Goal: Information Seeking & Learning: Learn about a topic

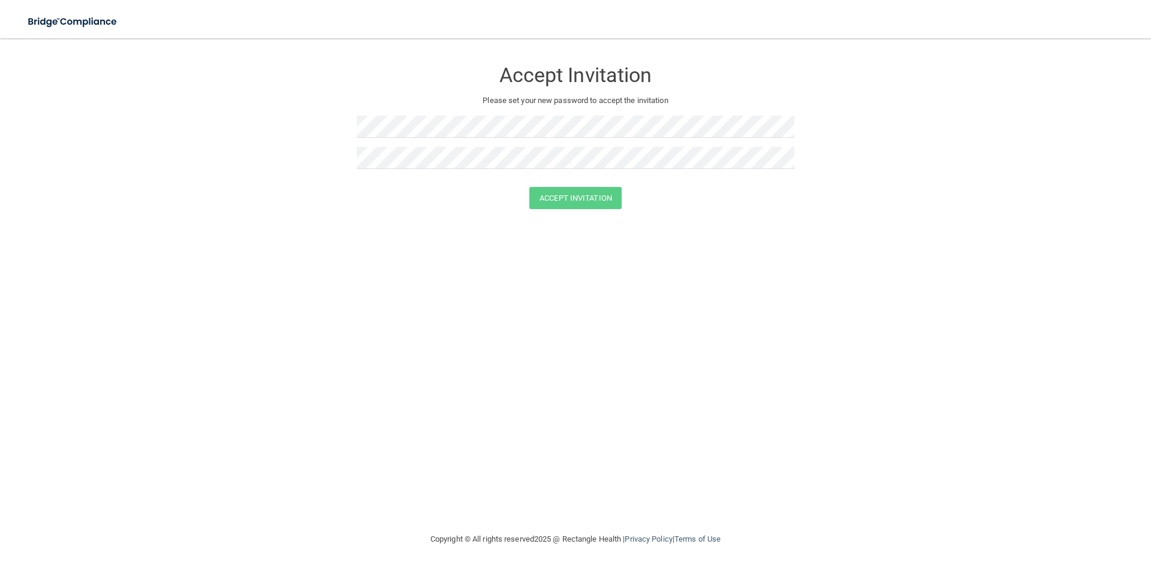
click at [813, 506] on div "Accept Invitation Please set your new password to accept the invitation Accept …" at bounding box center [575, 285] width 1103 height 470
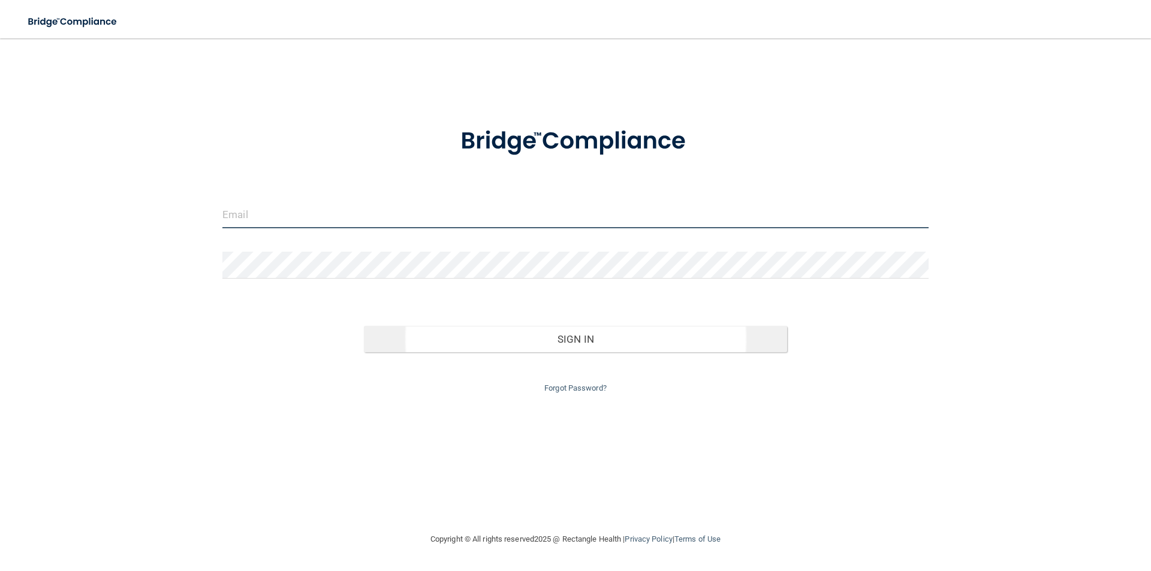
type input "[EMAIL_ADDRESS][DOMAIN_NAME]"
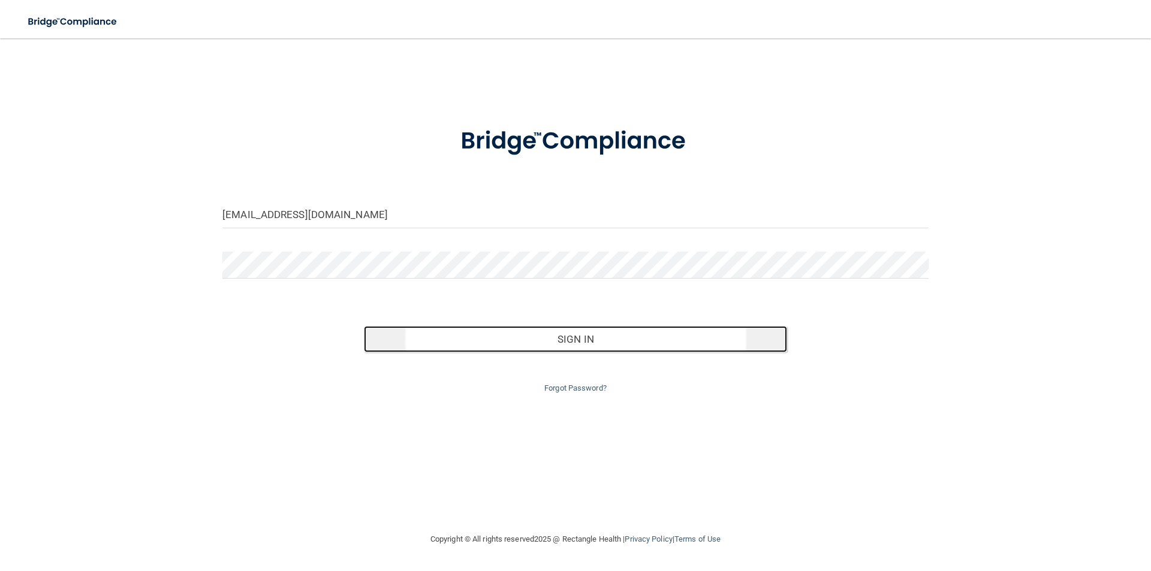
click at [575, 333] on button "Sign In" at bounding box center [576, 339] width 424 height 26
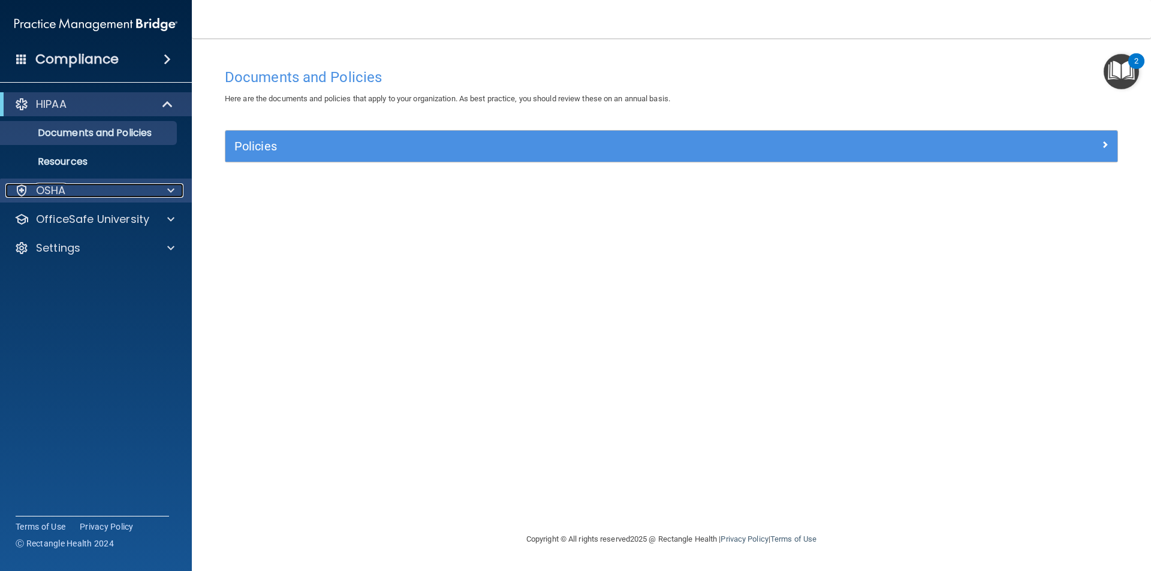
click at [169, 185] on span at bounding box center [170, 190] width 7 height 14
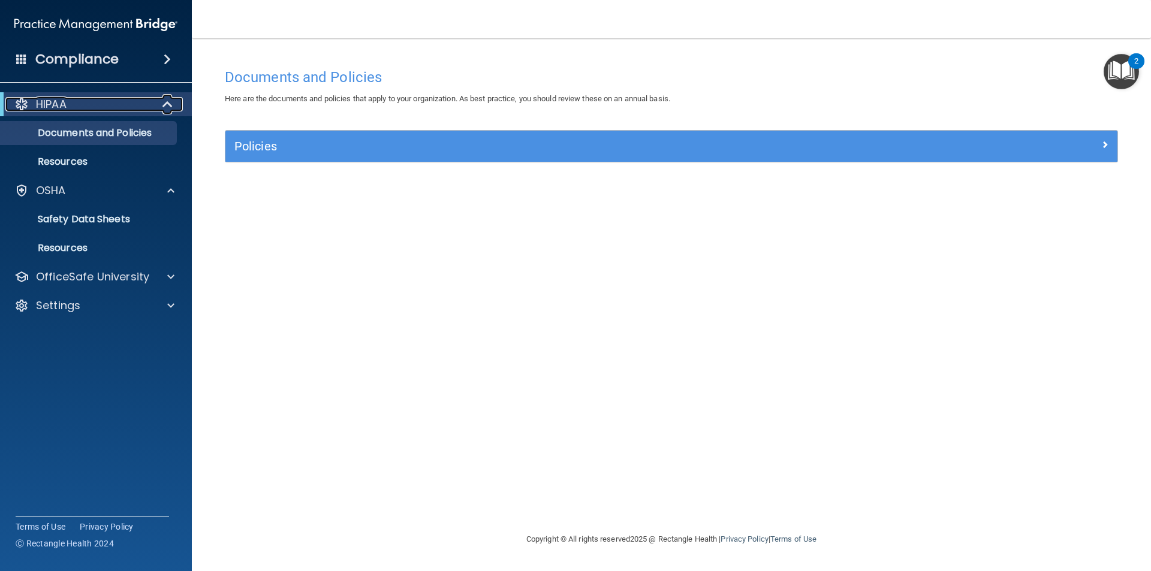
click at [167, 104] on span at bounding box center [169, 104] width 10 height 14
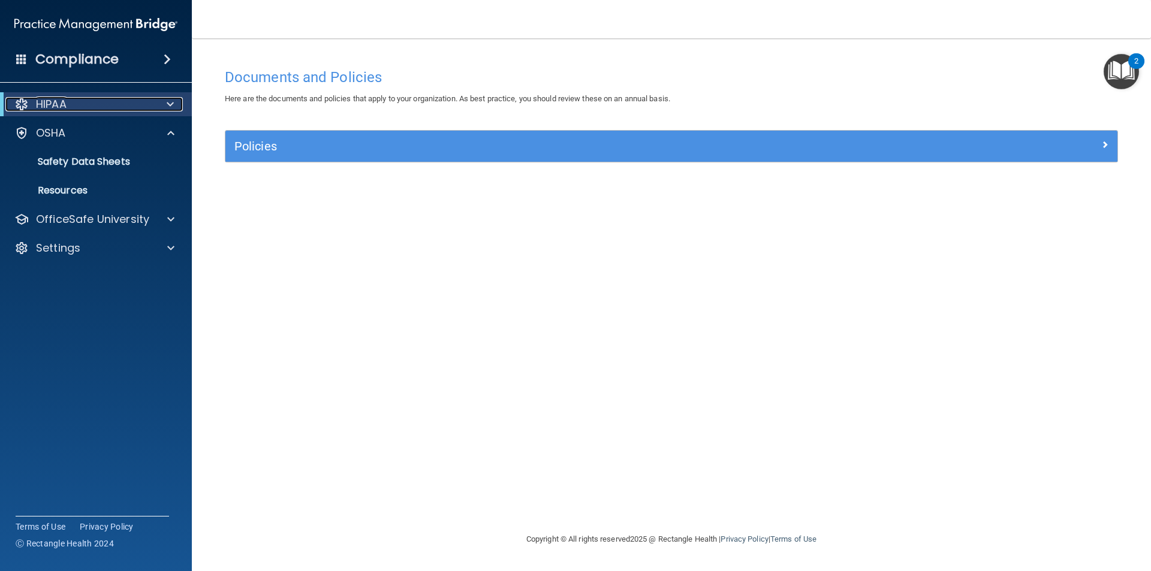
click at [93, 102] on div "HIPAA" at bounding box center [79, 104] width 148 height 14
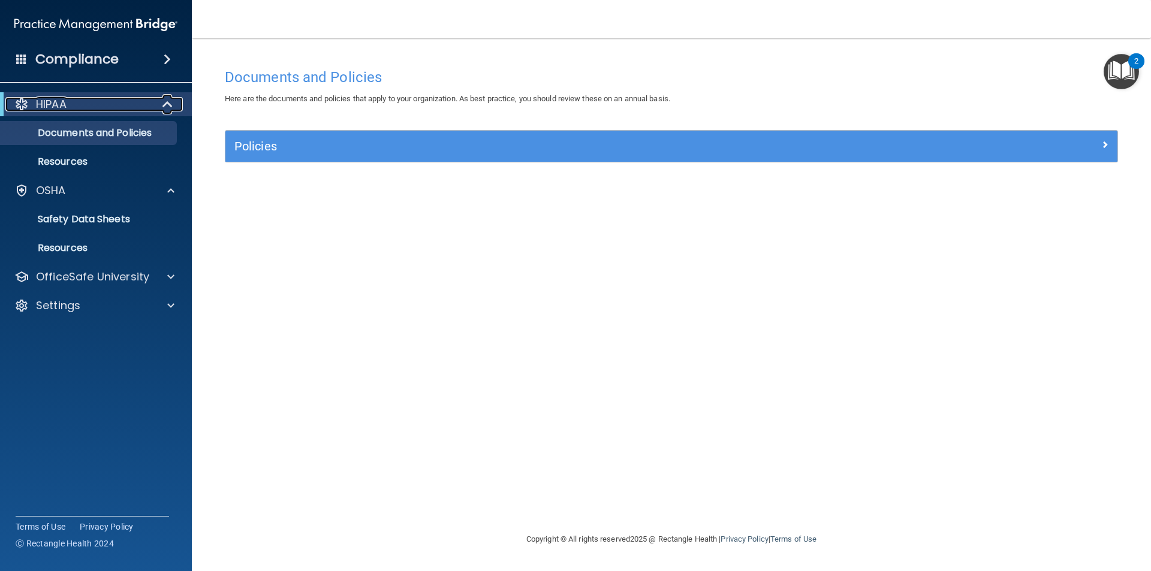
click at [93, 102] on div "HIPAA" at bounding box center [79, 104] width 148 height 14
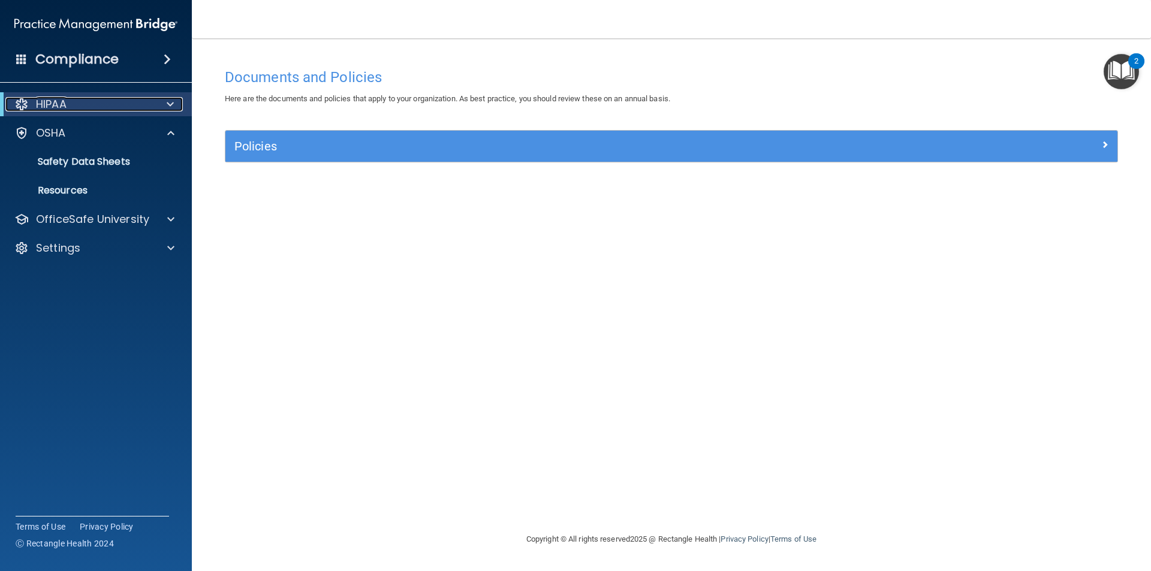
click at [93, 102] on div "HIPAA" at bounding box center [79, 104] width 148 height 14
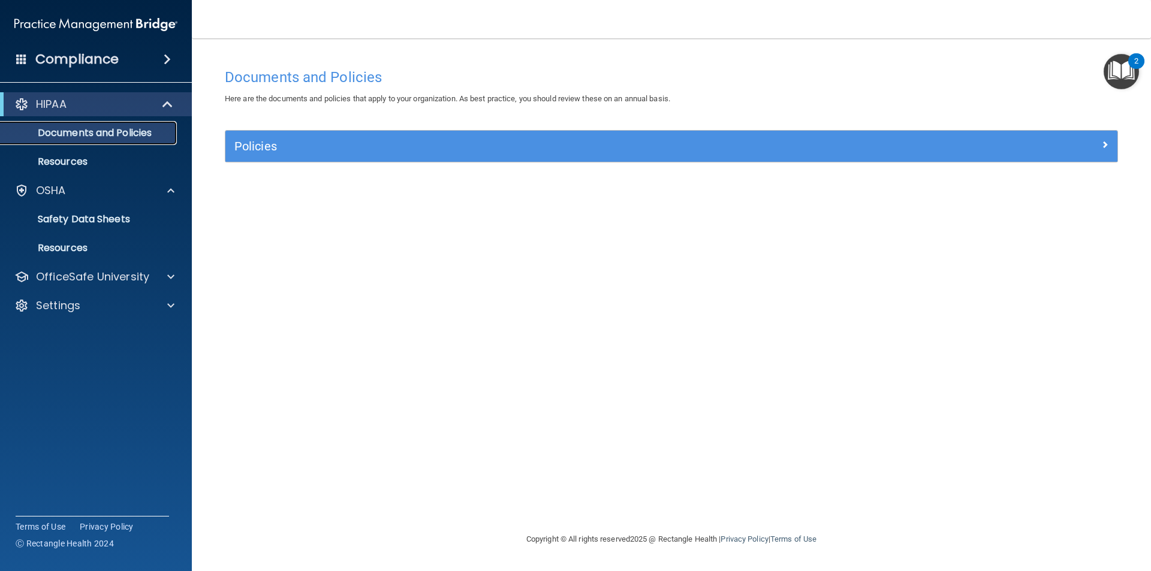
click at [85, 127] on p "Documents and Policies" at bounding box center [90, 133] width 164 height 12
click at [85, 132] on p "Documents and Policies" at bounding box center [90, 133] width 164 height 12
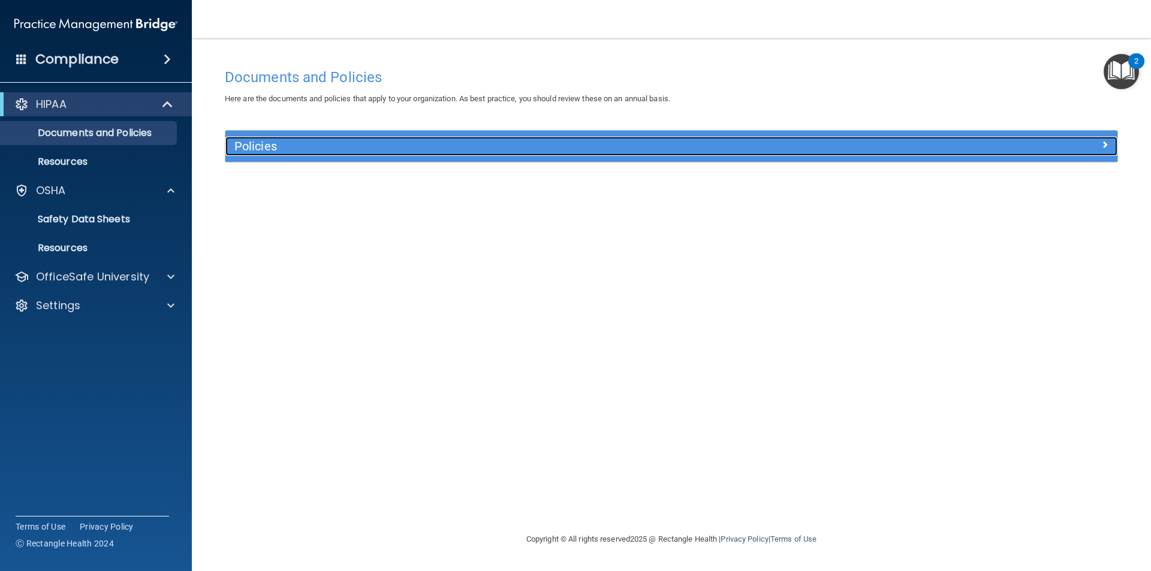
click at [247, 147] on h5 "Policies" at bounding box center [559, 146] width 651 height 13
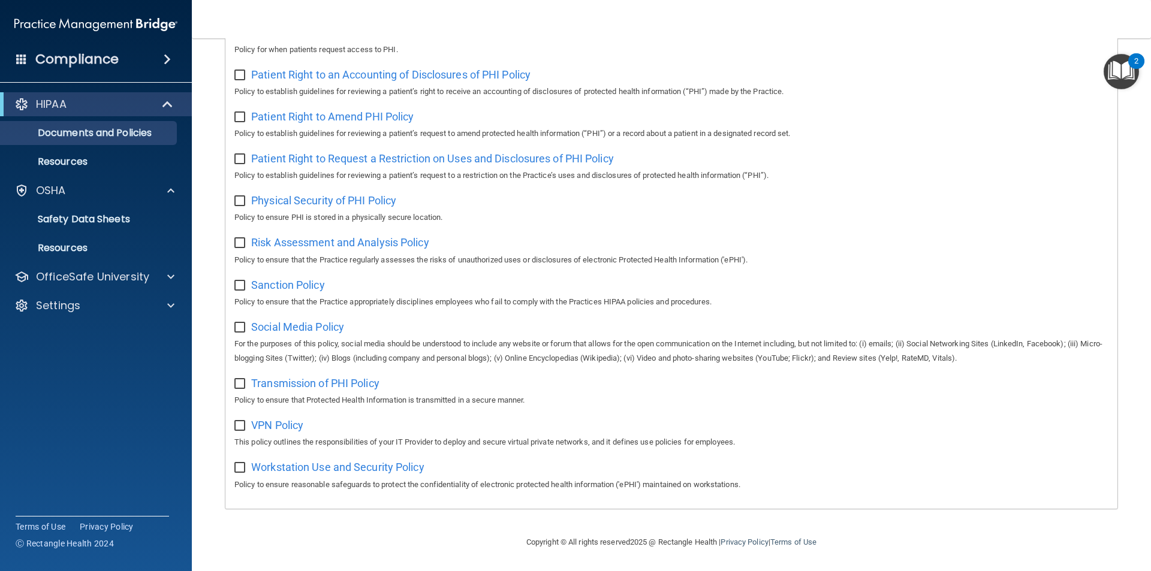
scroll to position [631, 0]
click at [174, 278] on div at bounding box center [169, 277] width 30 height 14
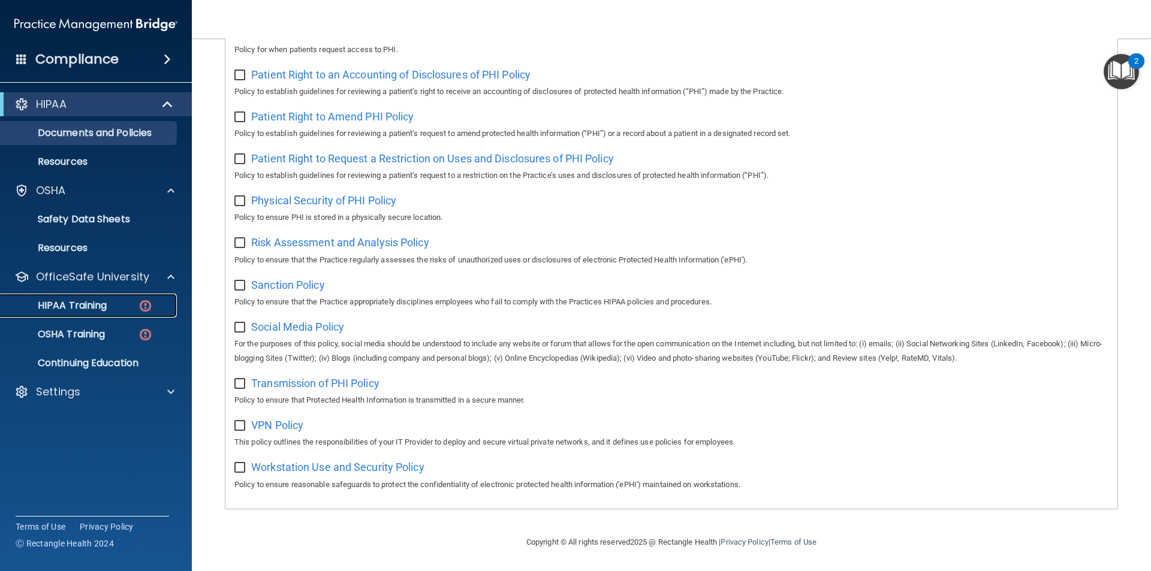
click at [103, 304] on p "HIPAA Training" at bounding box center [57, 306] width 99 height 12
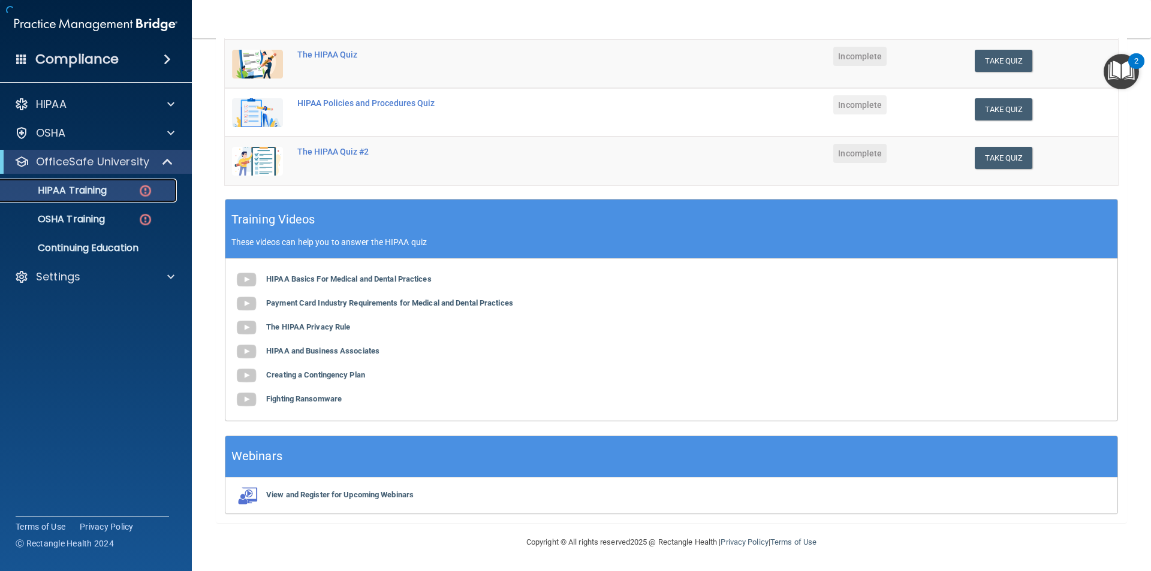
scroll to position [269, 0]
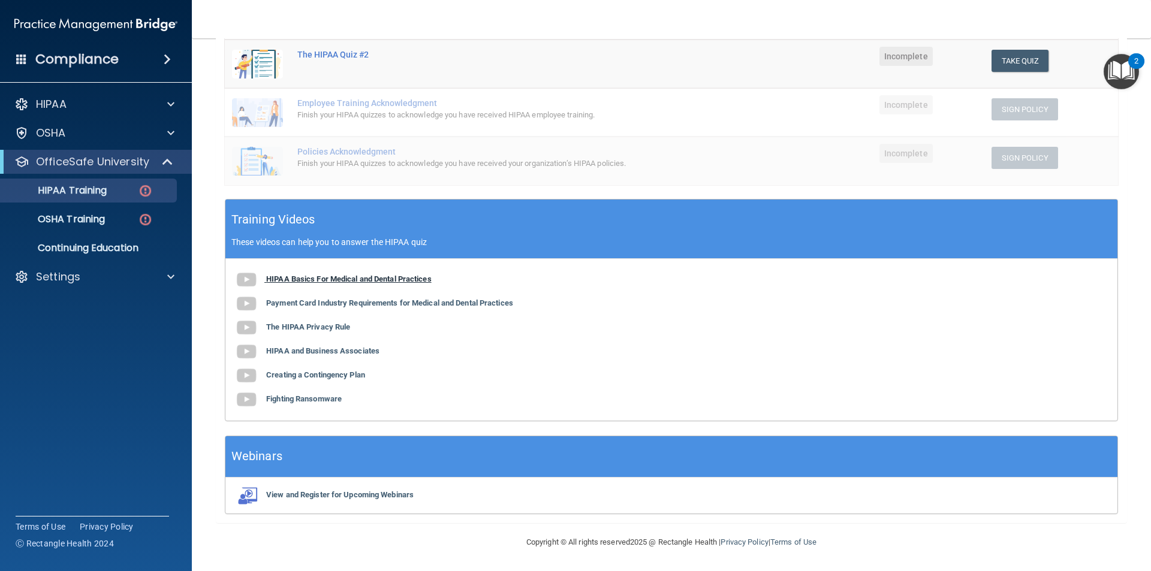
click at [239, 275] on img at bounding box center [246, 280] width 24 height 24
click at [117, 252] on p "Continuing Education" at bounding box center [90, 248] width 164 height 12
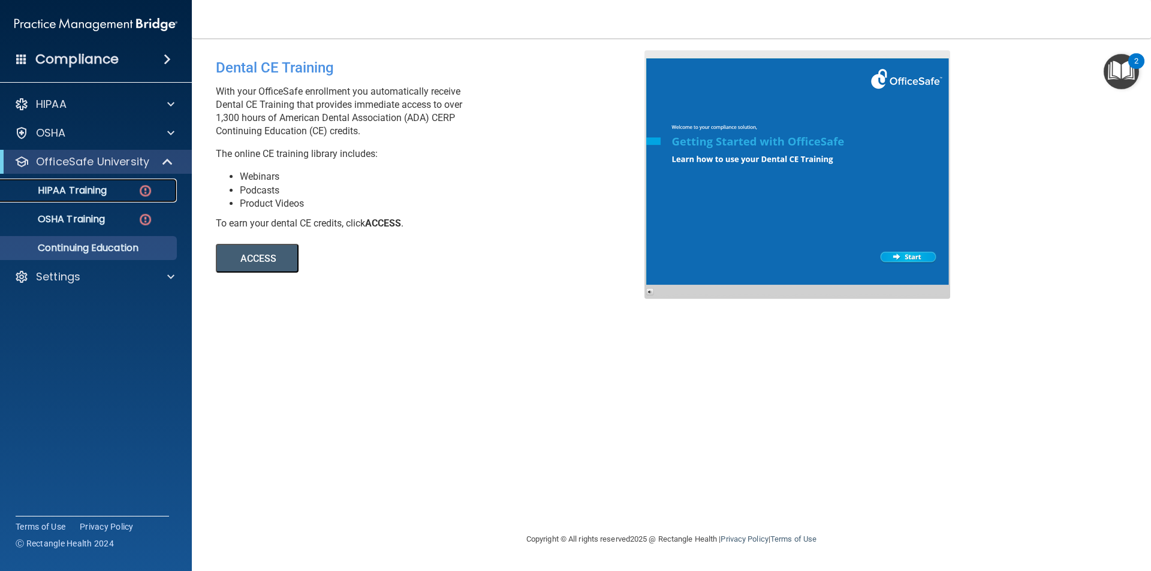
click at [102, 186] on p "HIPAA Training" at bounding box center [57, 191] width 99 height 12
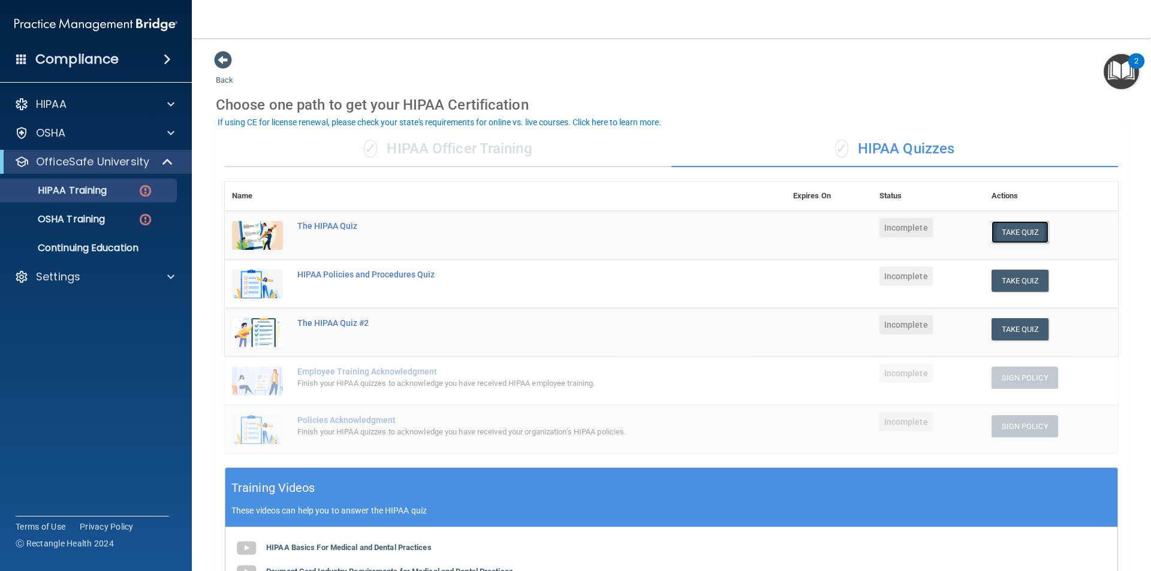
click at [1003, 231] on button "Take Quiz" at bounding box center [1020, 232] width 58 height 22
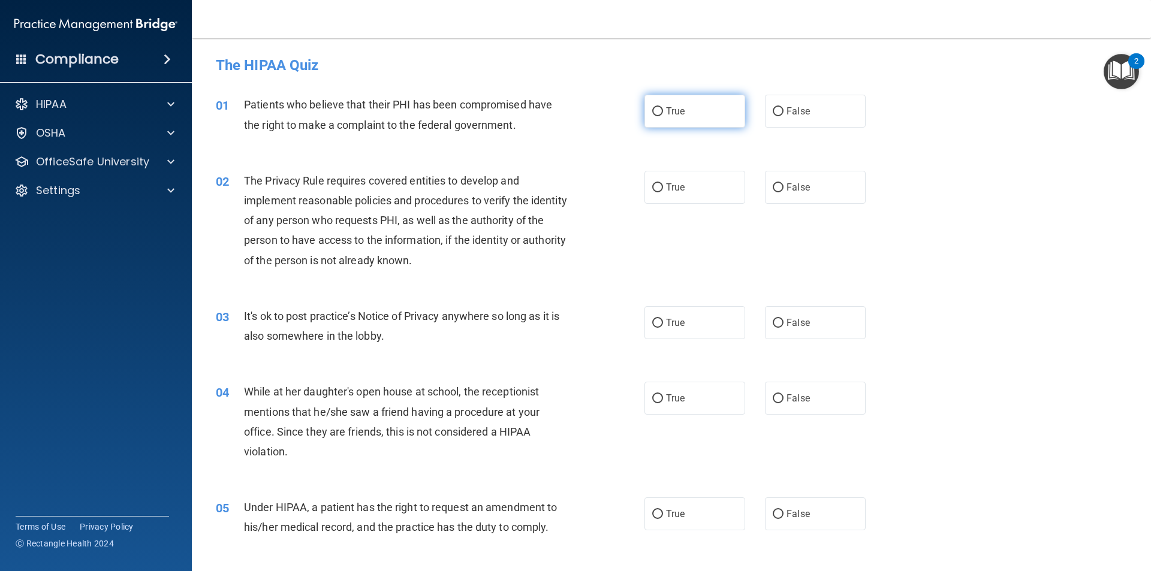
click at [653, 109] on input "True" at bounding box center [657, 111] width 11 height 9
radio input "true"
click at [655, 184] on input "True" at bounding box center [657, 187] width 11 height 9
radio input "true"
click at [655, 320] on input "True" at bounding box center [657, 323] width 11 height 9
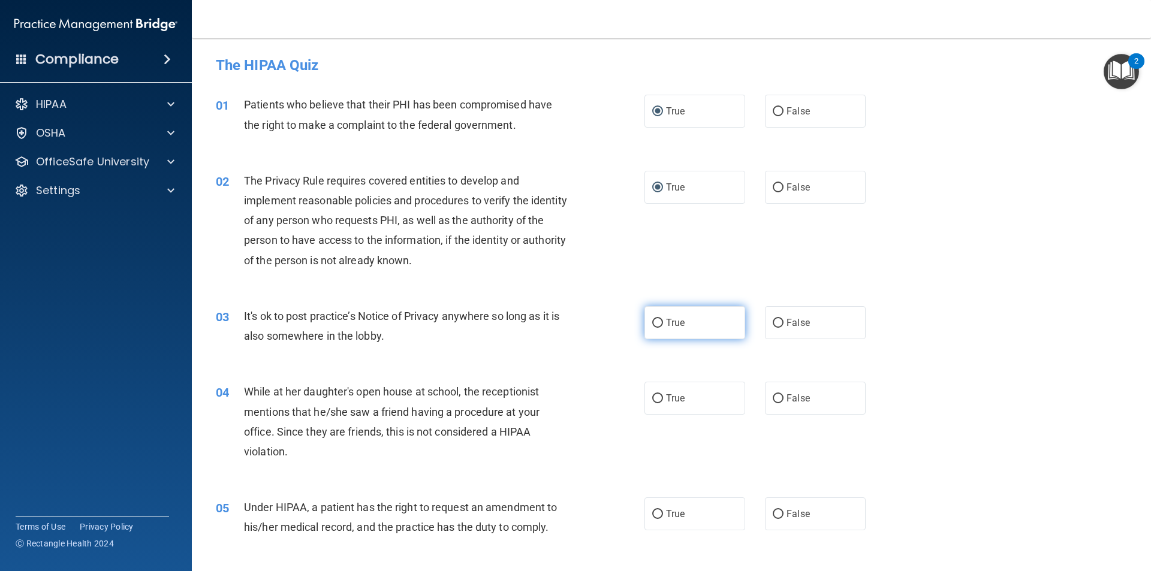
radio input "true"
click at [773, 397] on input "False" at bounding box center [778, 398] width 11 height 9
radio input "true"
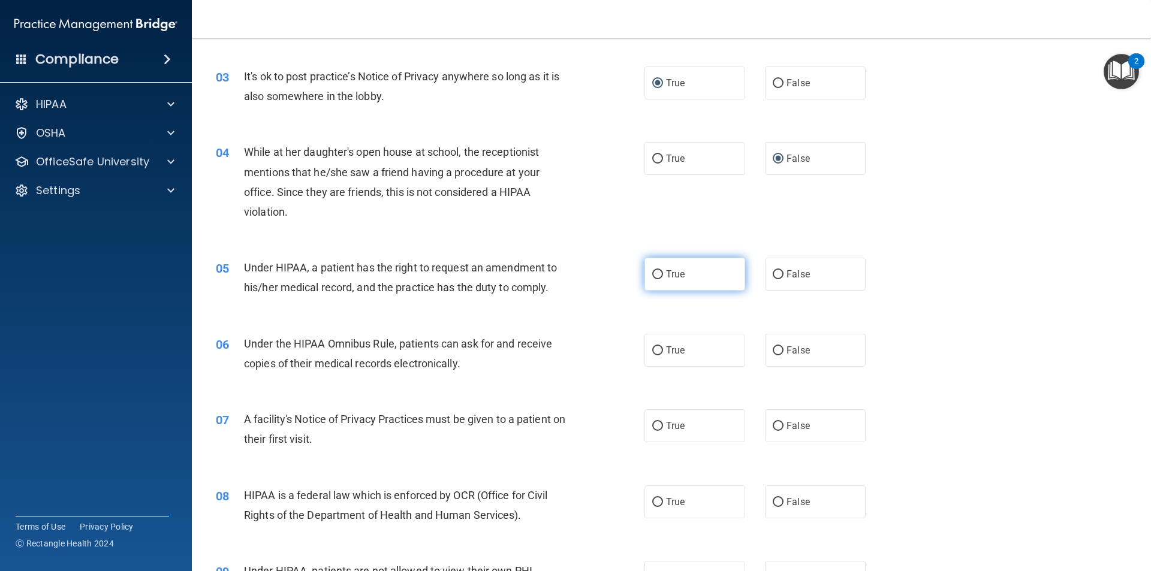
click at [655, 273] on input "True" at bounding box center [657, 274] width 11 height 9
radio input "true"
click at [652, 349] on input "True" at bounding box center [657, 350] width 11 height 9
radio input "true"
click at [655, 430] on input "True" at bounding box center [657, 426] width 11 height 9
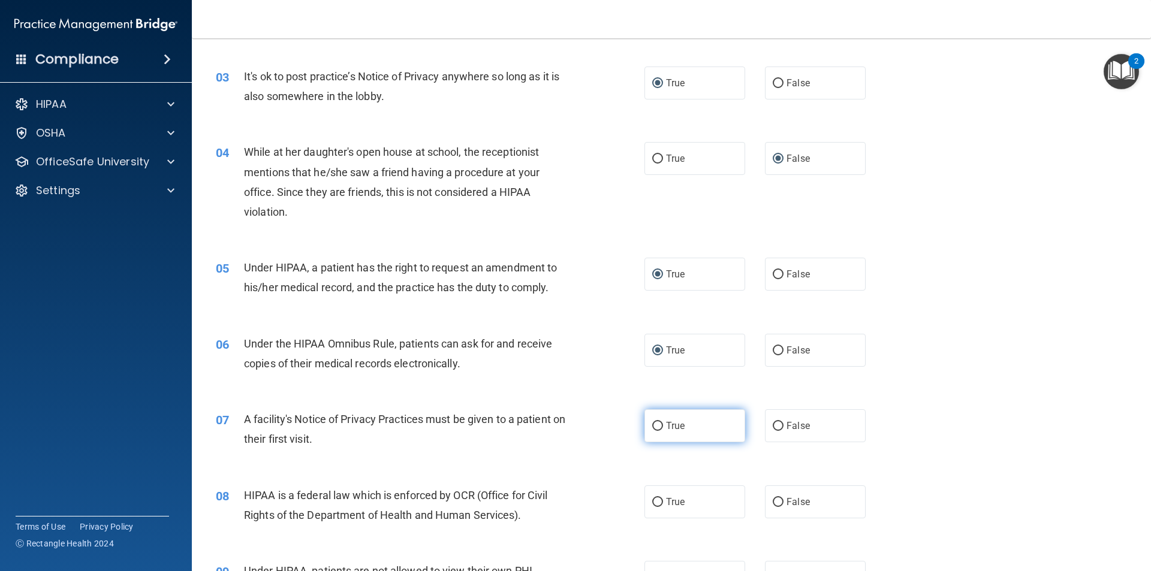
radio input "true"
click at [652, 502] on input "True" at bounding box center [657, 502] width 11 height 9
radio input "true"
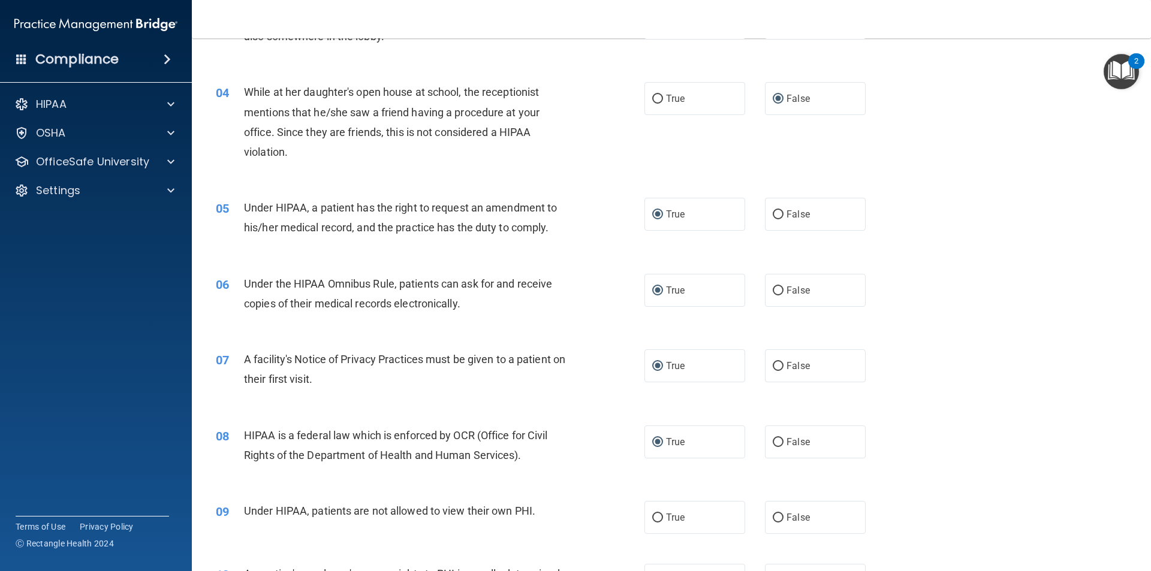
scroll to position [420, 0]
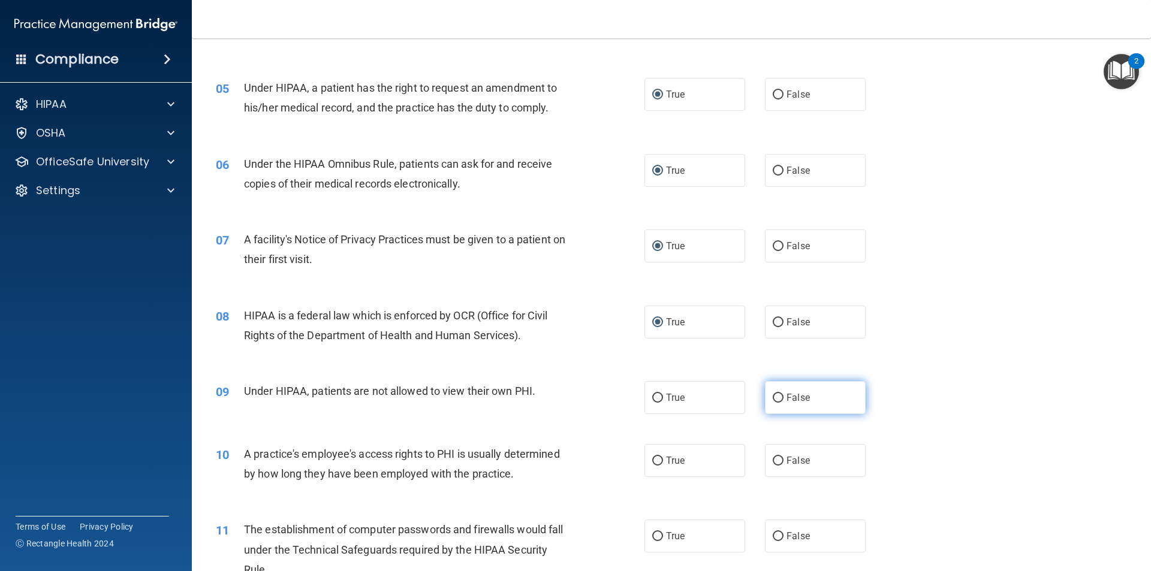
click at [774, 397] on input "False" at bounding box center [778, 398] width 11 height 9
radio input "true"
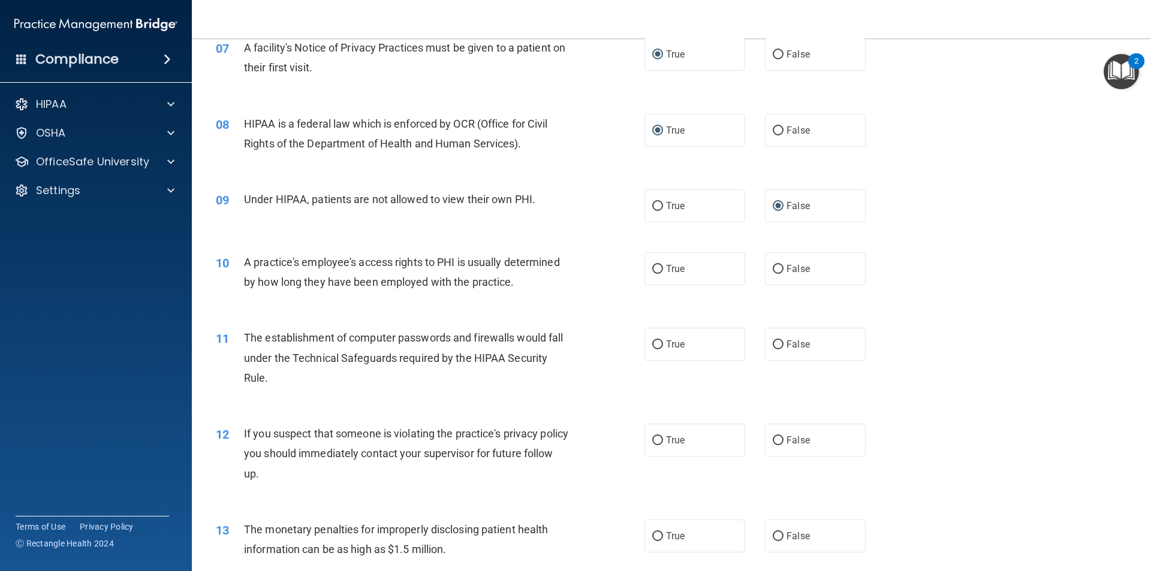
scroll to position [635, 0]
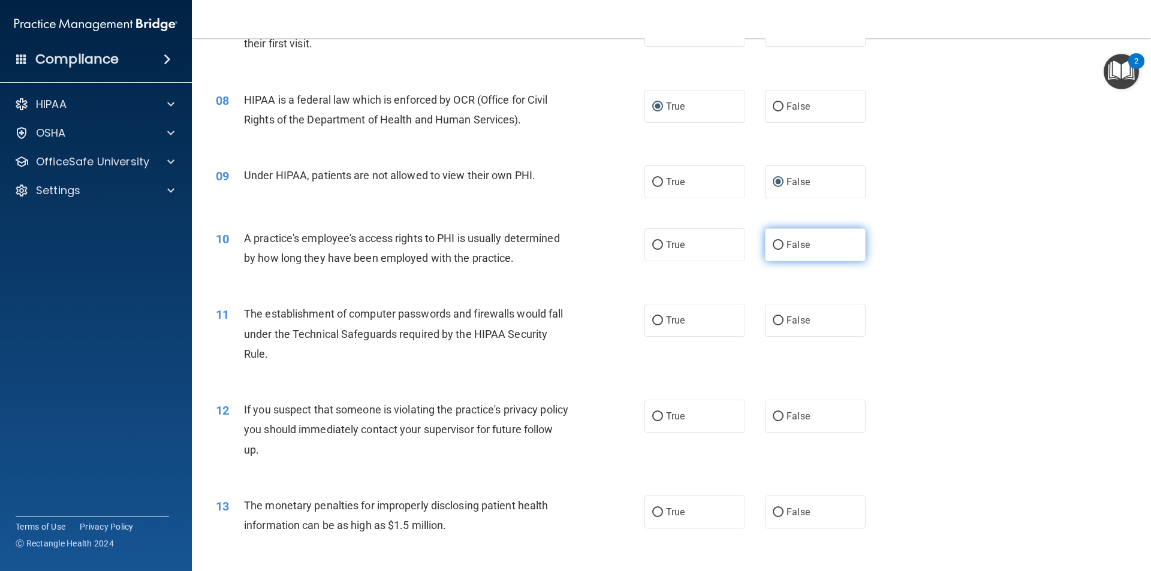
click at [773, 243] on input "False" at bounding box center [778, 245] width 11 height 9
radio input "true"
click at [652, 319] on input "True" at bounding box center [657, 320] width 11 height 9
radio input "true"
click at [652, 412] on input "True" at bounding box center [657, 416] width 11 height 9
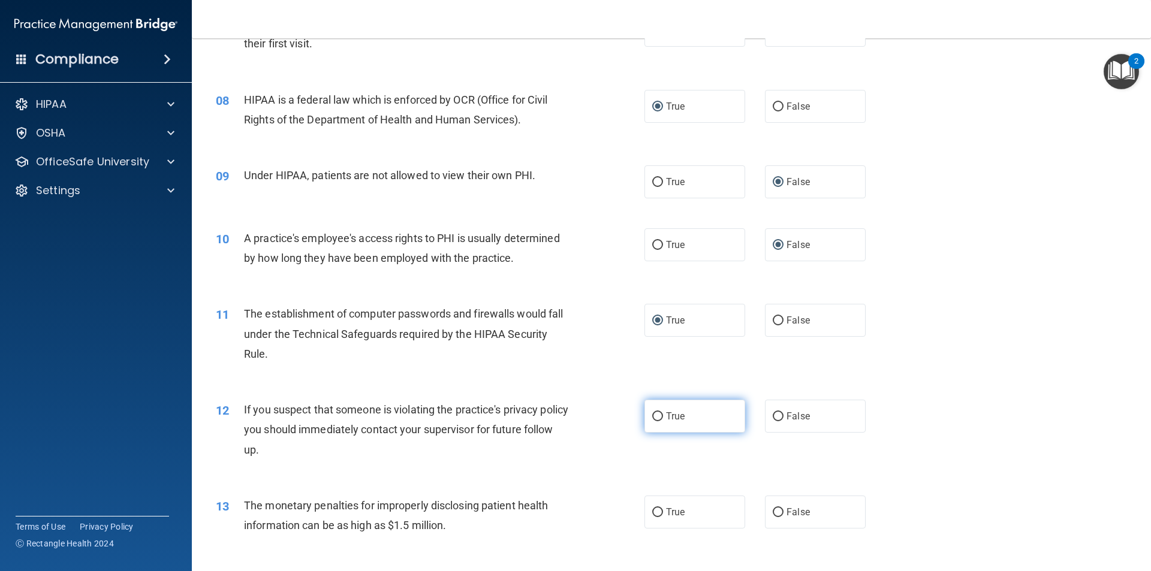
radio input "true"
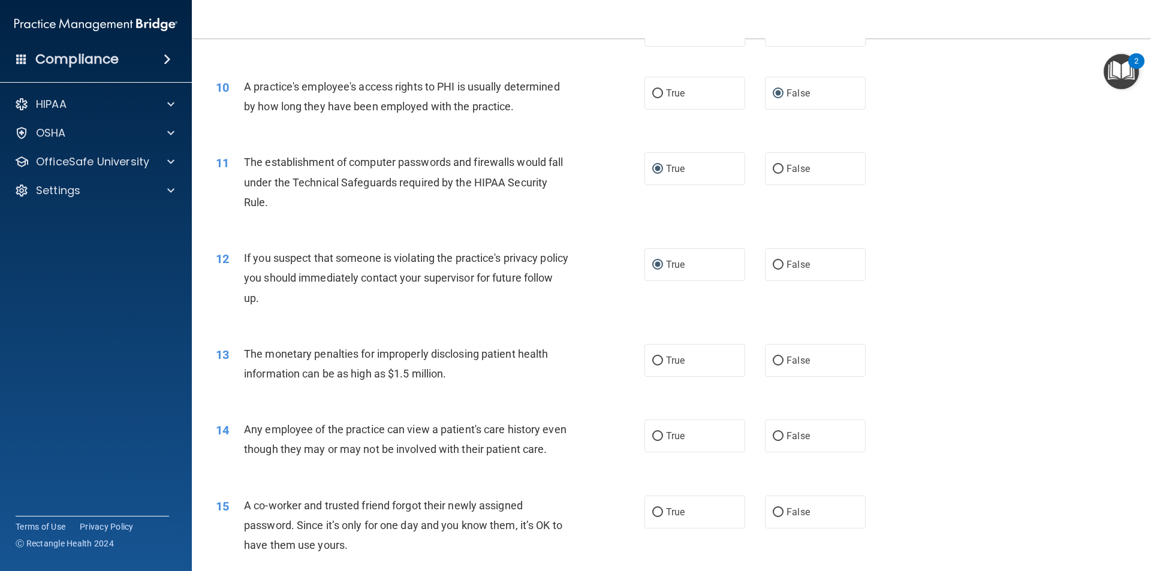
scroll to position [899, 0]
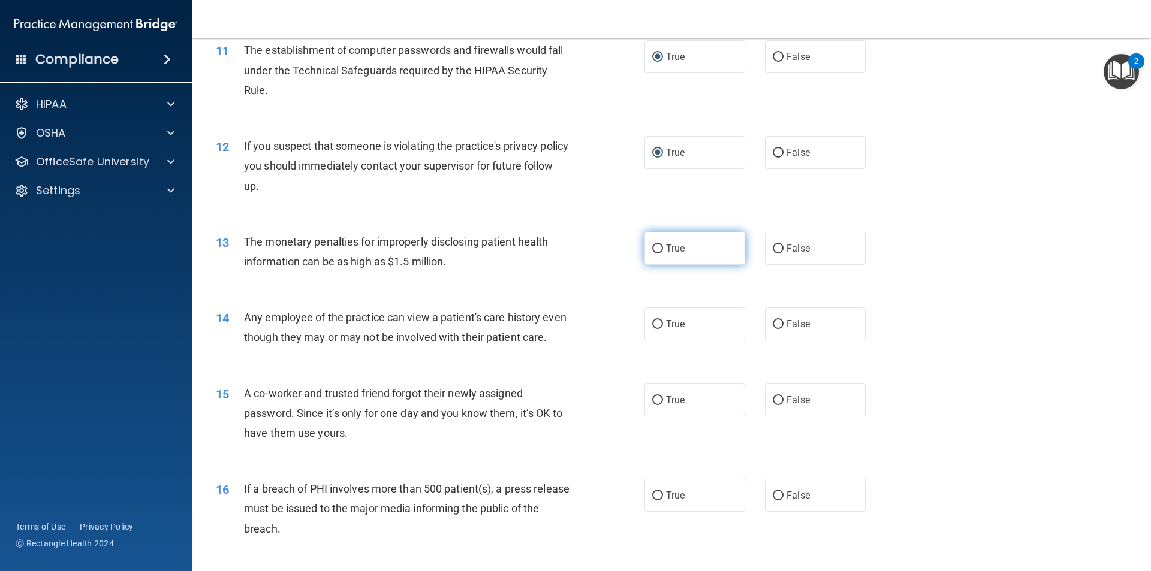
click at [653, 245] on input "True" at bounding box center [657, 249] width 11 height 9
radio input "true"
click at [773, 325] on input "False" at bounding box center [778, 324] width 11 height 9
radio input "true"
click at [774, 405] on input "False" at bounding box center [778, 400] width 11 height 9
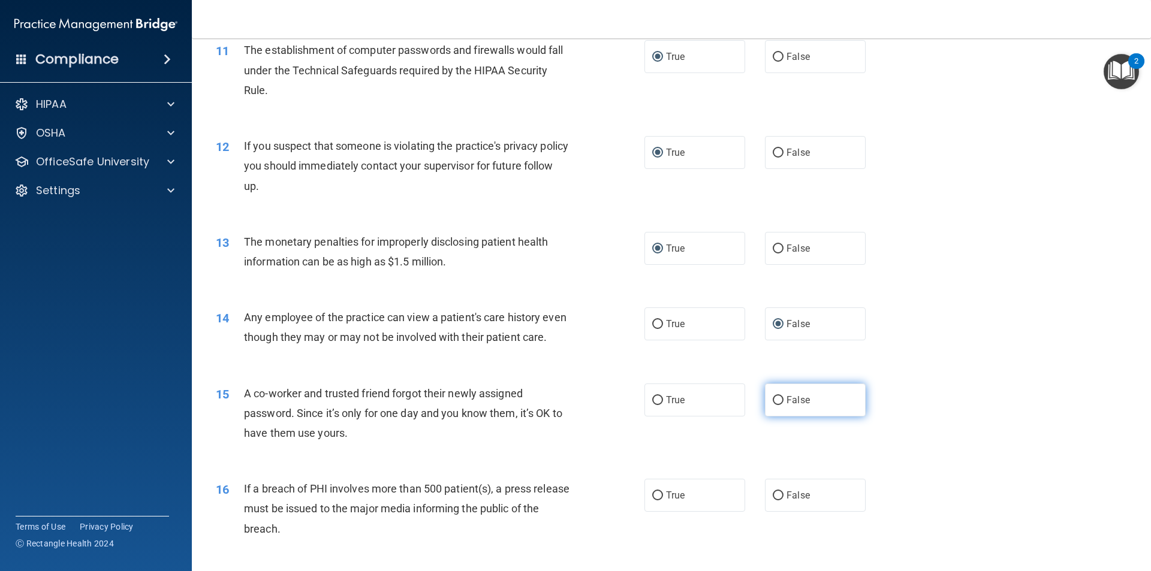
radio input "true"
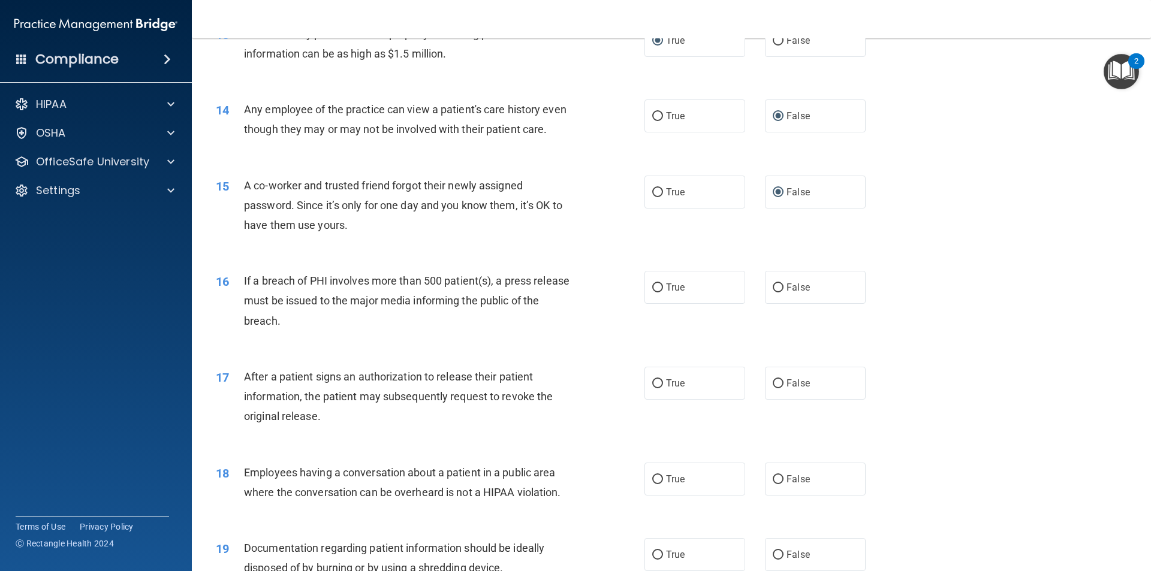
scroll to position [1147, 0]
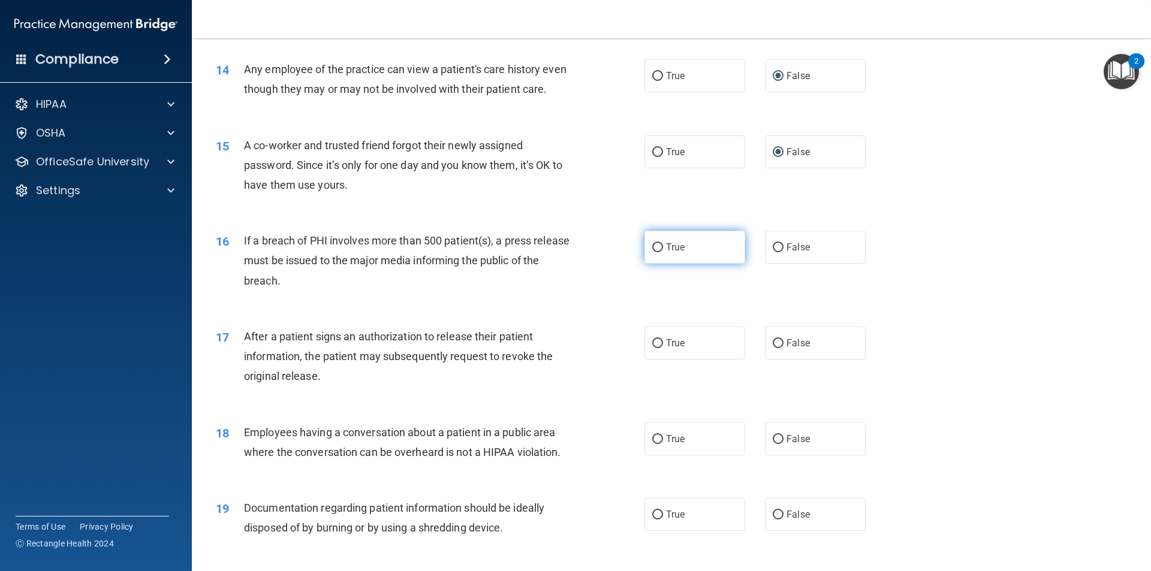
click at [653, 252] on input "True" at bounding box center [657, 247] width 11 height 9
radio input "true"
click at [655, 348] on input "True" at bounding box center [657, 343] width 11 height 9
radio input "true"
click at [773, 444] on input "False" at bounding box center [778, 439] width 11 height 9
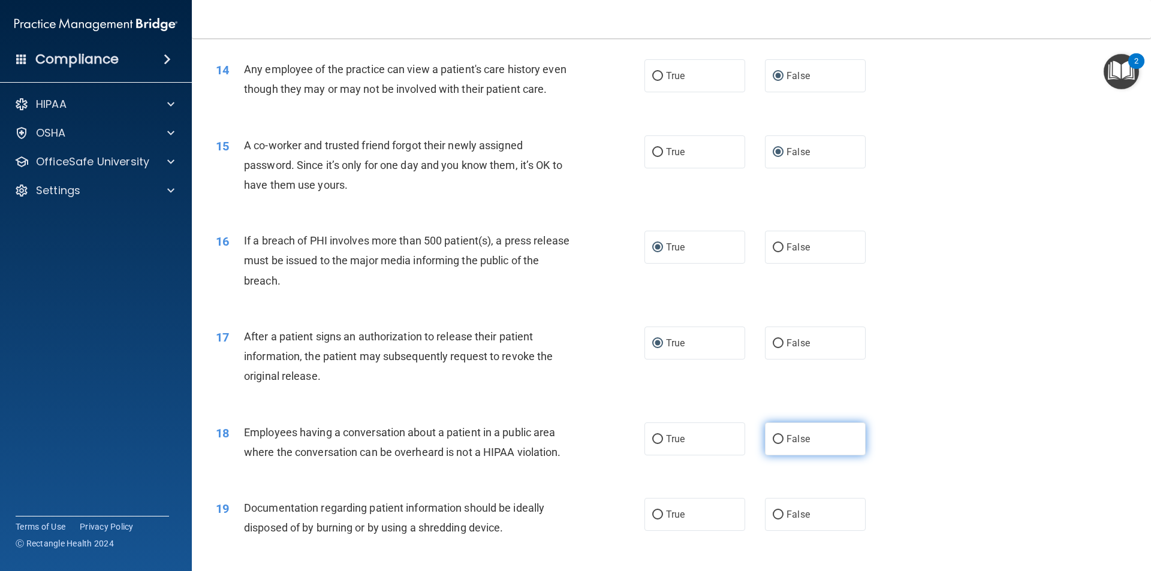
radio input "true"
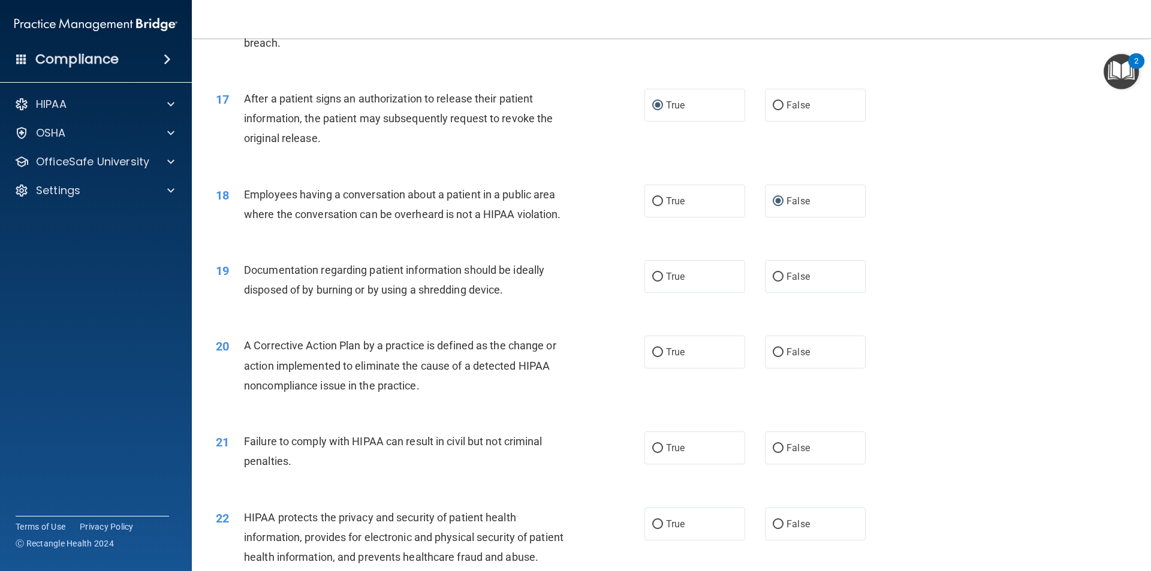
scroll to position [1387, 0]
click at [653, 280] on input "True" at bounding box center [657, 275] width 11 height 9
radio input "true"
click at [652, 355] on input "True" at bounding box center [657, 350] width 11 height 9
radio input "true"
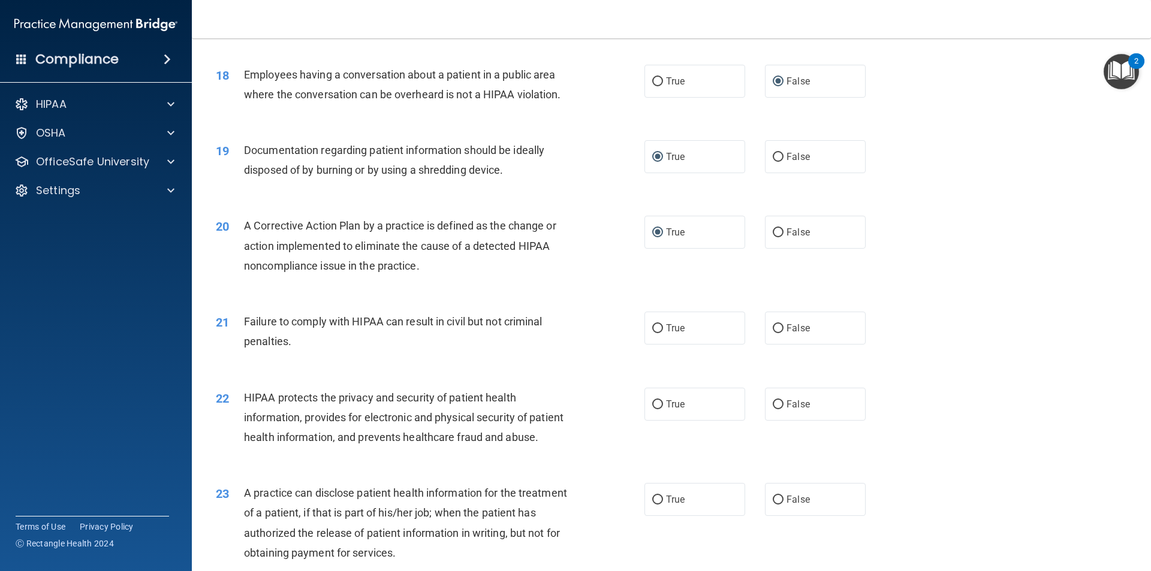
scroll to position [1507, 0]
click at [773, 331] on input "False" at bounding box center [778, 326] width 11 height 9
radio input "true"
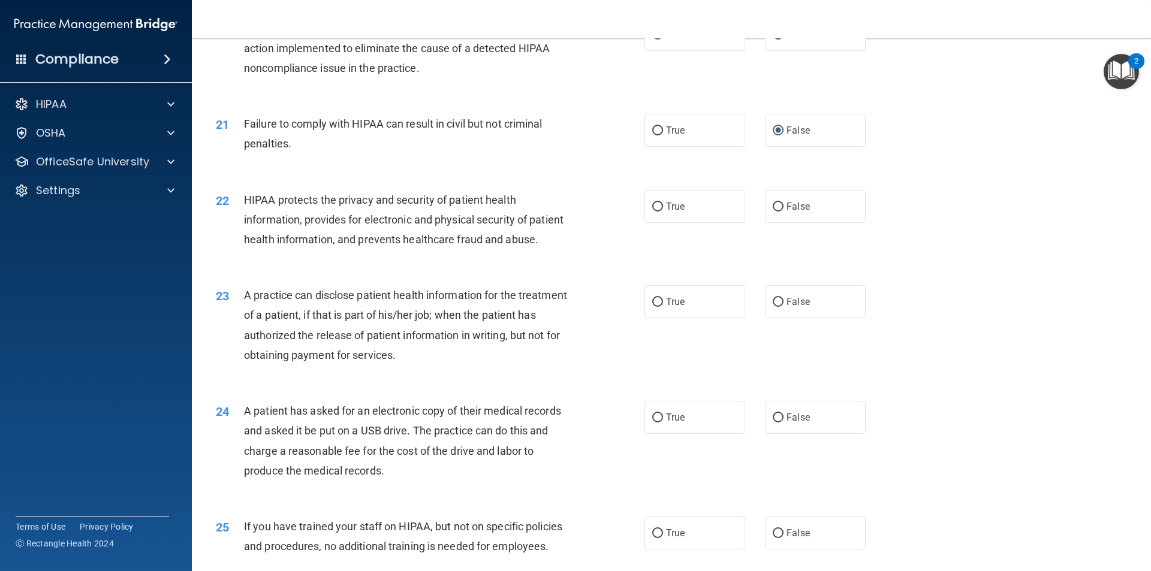
scroll to position [1747, 0]
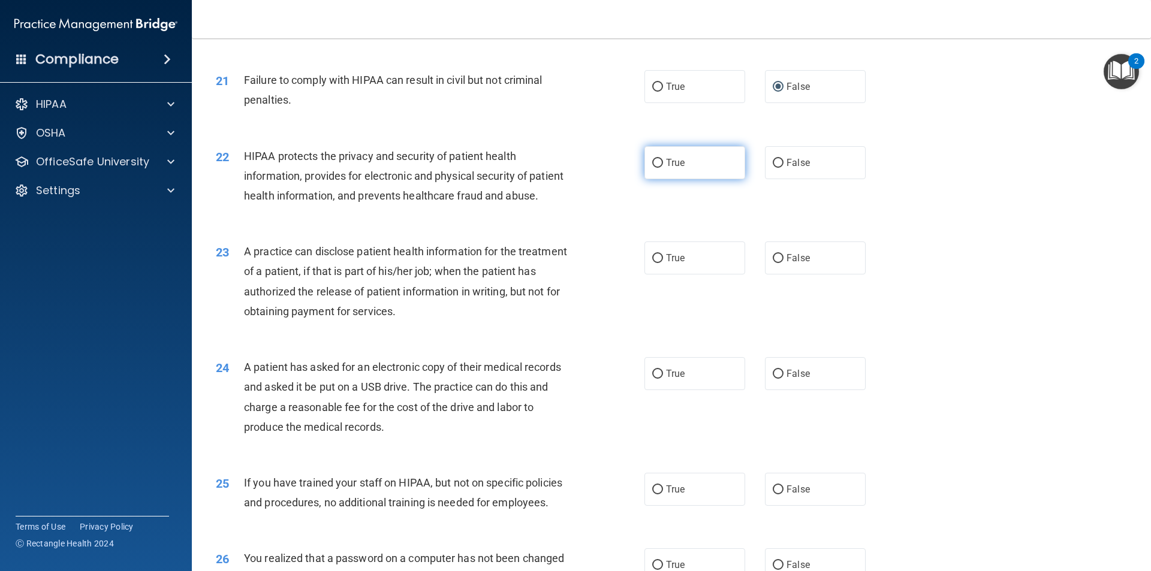
click at [653, 168] on input "True" at bounding box center [657, 163] width 11 height 9
radio input "true"
click at [773, 263] on input "False" at bounding box center [778, 258] width 11 height 9
radio input "true"
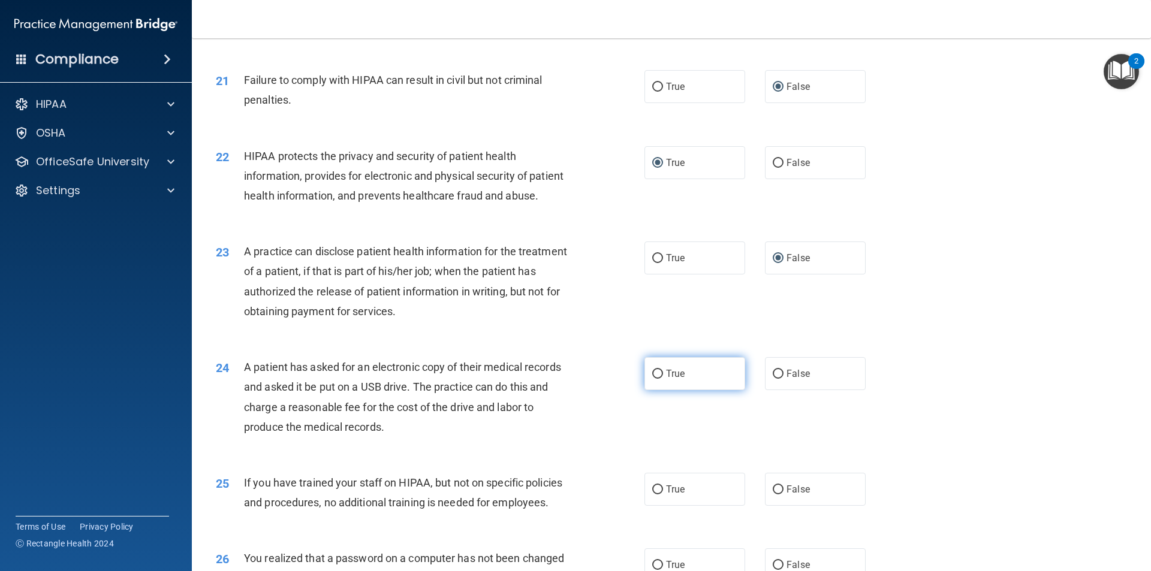
click at [655, 379] on input "True" at bounding box center [657, 374] width 11 height 9
radio input "true"
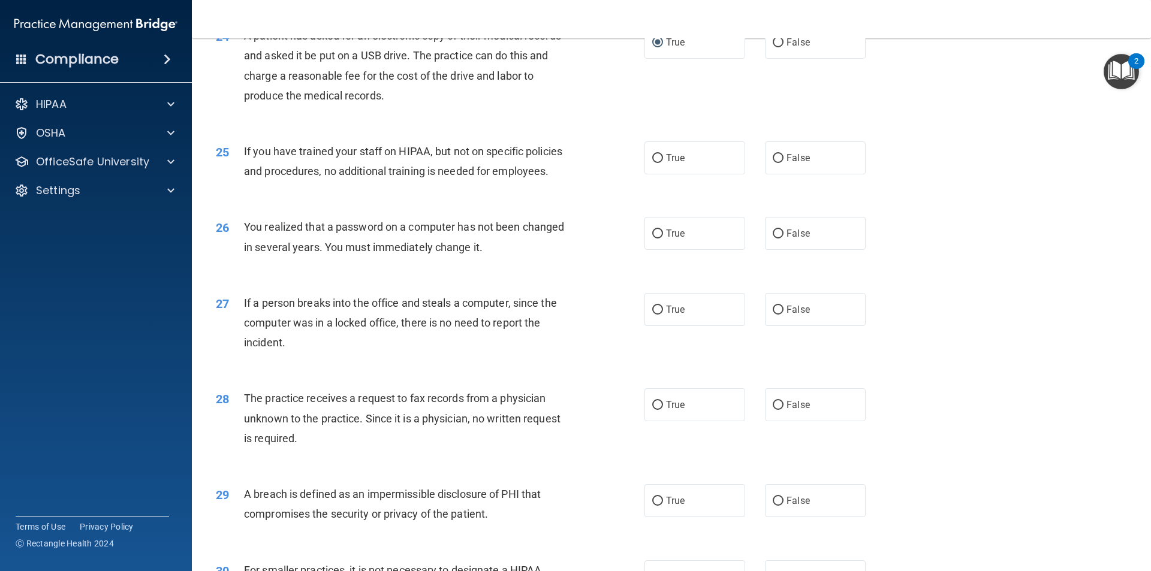
scroll to position [2074, 0]
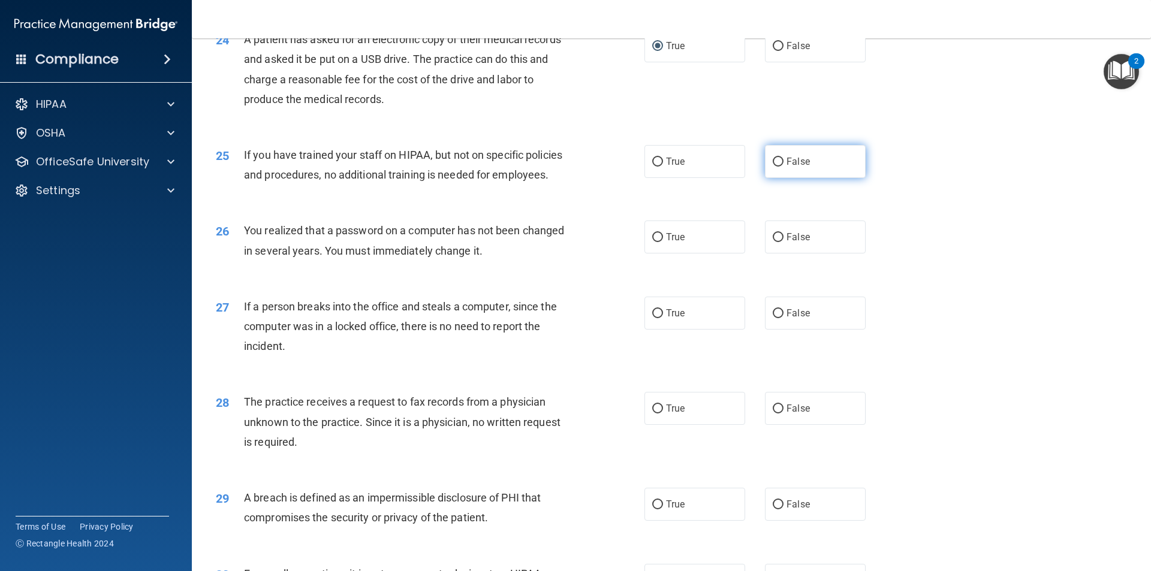
click at [774, 167] on input "False" at bounding box center [778, 162] width 11 height 9
radio input "true"
click at [655, 242] on input "True" at bounding box center [657, 237] width 11 height 9
radio input "true"
click at [773, 318] on input "False" at bounding box center [778, 313] width 11 height 9
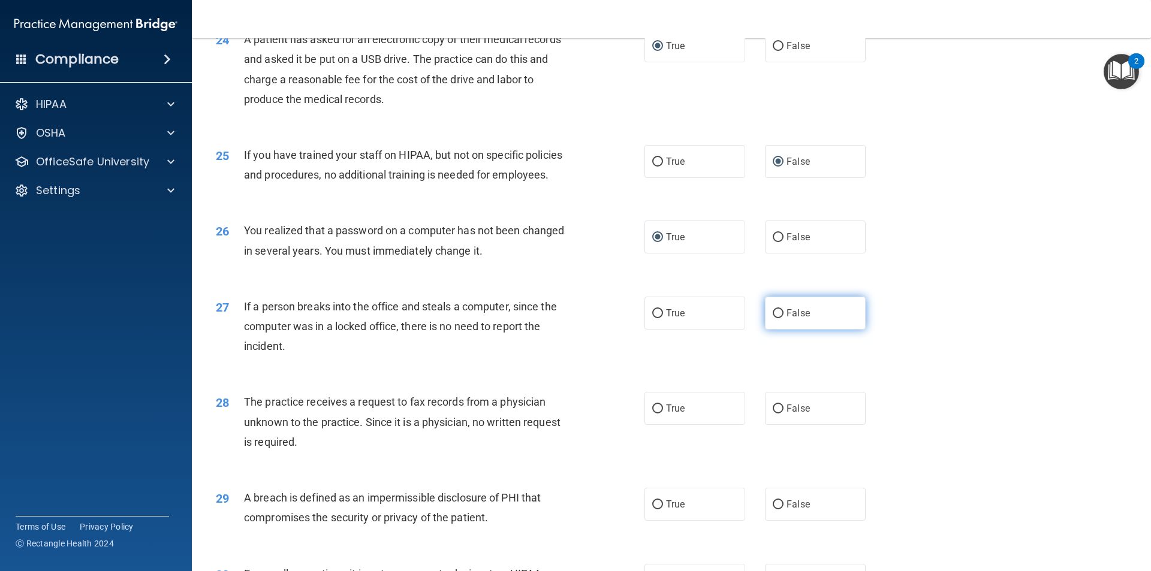
radio input "true"
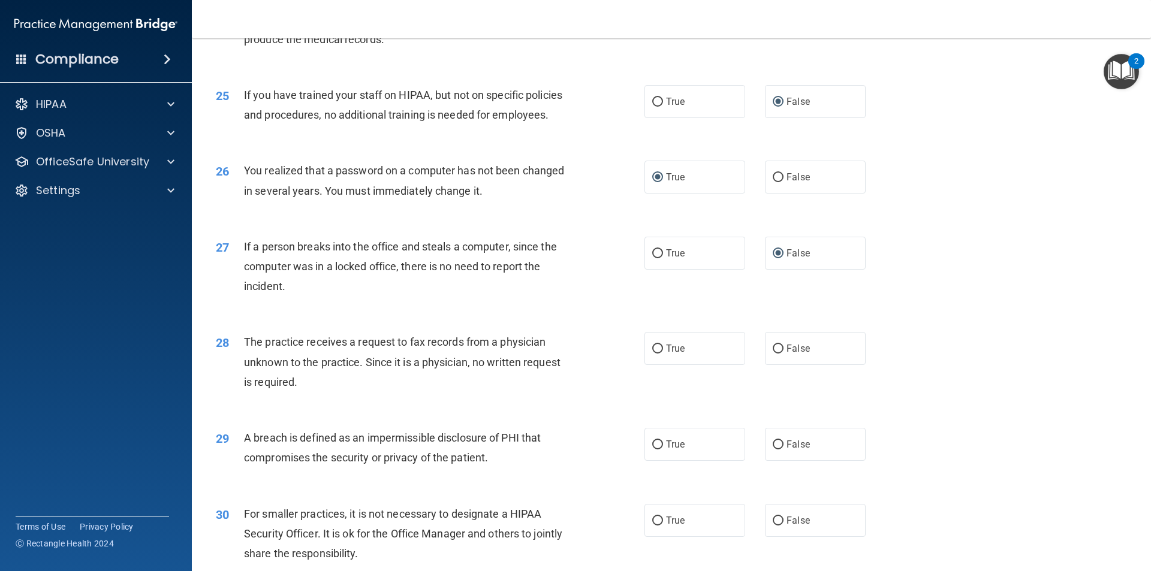
scroll to position [2254, 0]
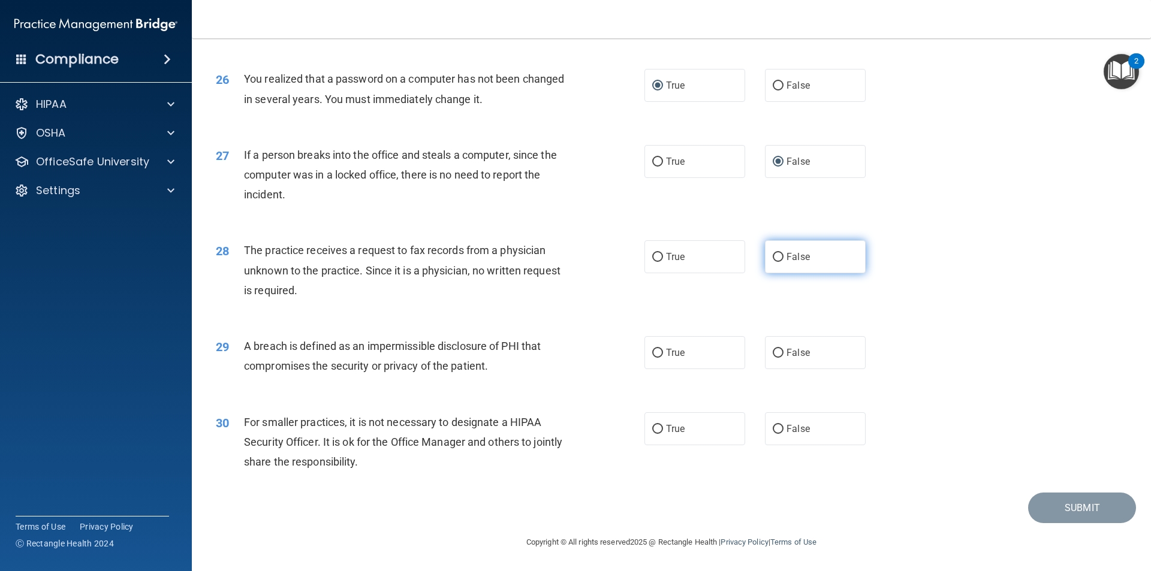
click at [774, 262] on input "False" at bounding box center [778, 257] width 11 height 9
radio input "true"
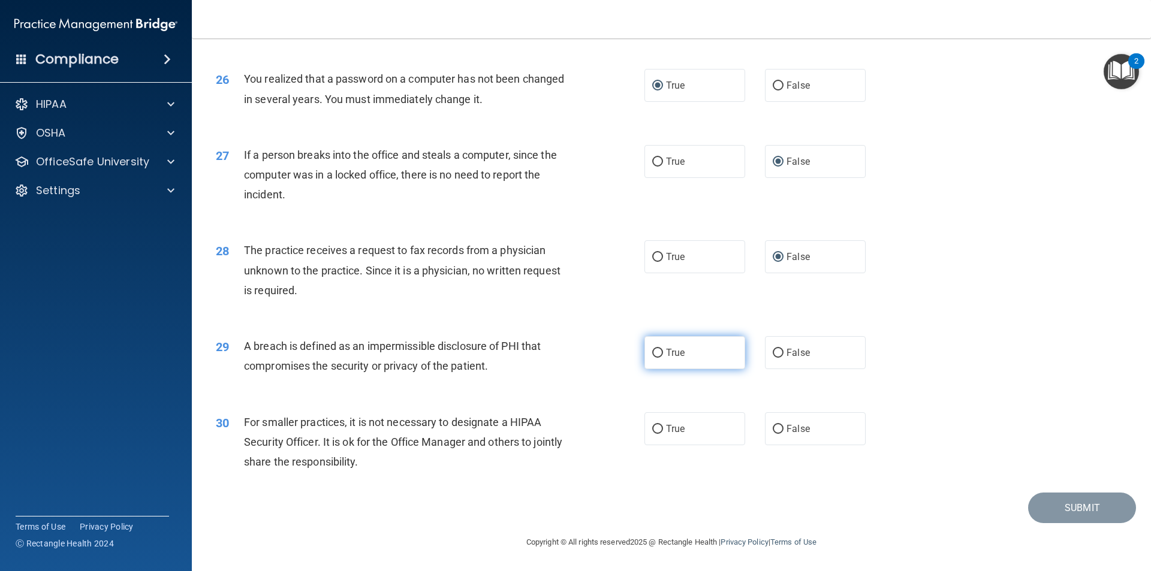
click at [655, 358] on input "True" at bounding box center [657, 353] width 11 height 9
radio input "true"
click at [773, 434] on input "False" at bounding box center [778, 429] width 11 height 9
radio input "true"
click at [1083, 520] on button "Submit" at bounding box center [1082, 508] width 108 height 31
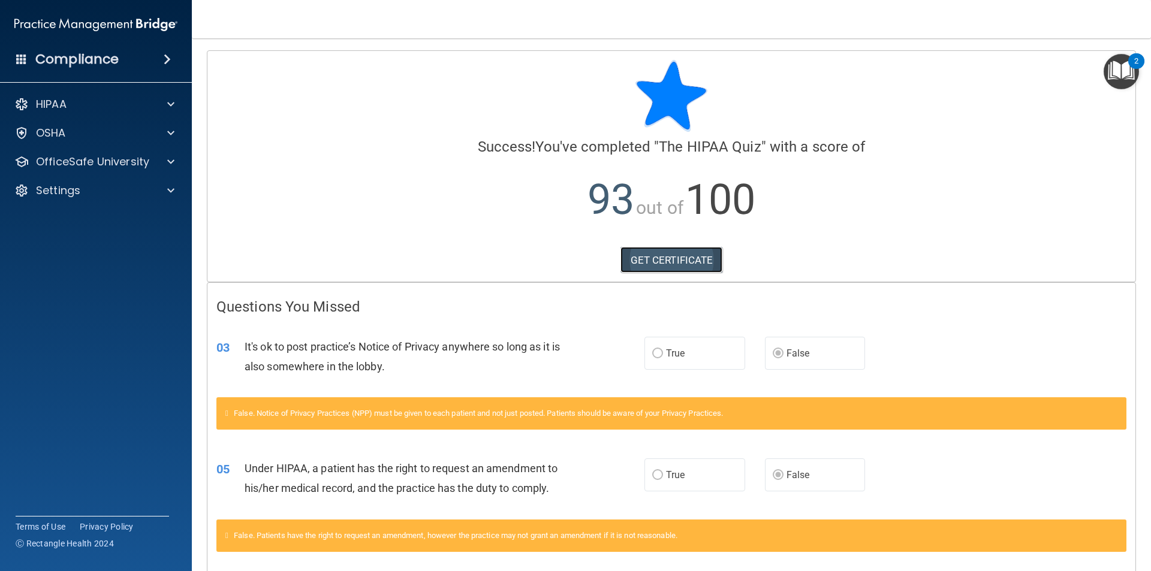
click at [638, 262] on link "GET CERTIFICATE" at bounding box center [671, 260] width 102 height 26
